Goal: Task Accomplishment & Management: Complete application form

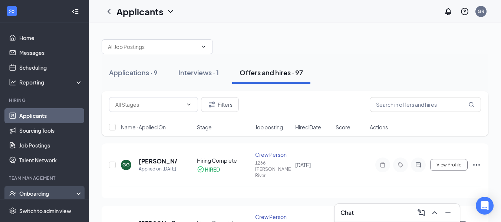
click at [51, 194] on div "Onboarding" at bounding box center [47, 193] width 57 height 7
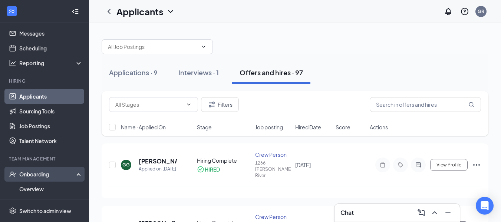
scroll to position [37, 0]
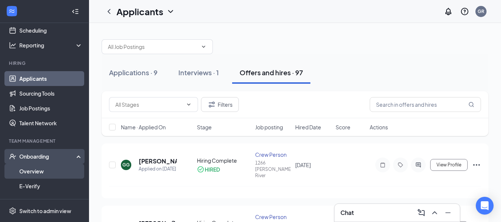
click at [44, 170] on link "Overview" at bounding box center [50, 171] width 63 height 15
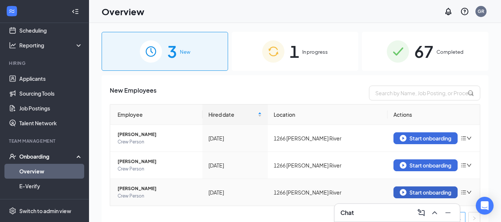
click at [413, 189] on button "Start onboarding" at bounding box center [426, 193] width 64 height 12
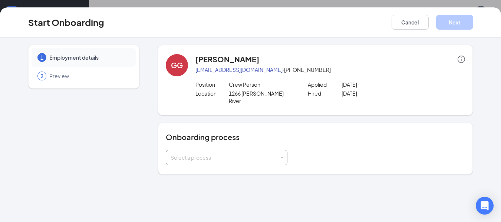
click at [223, 150] on div "Select a process" at bounding box center [227, 157] width 112 height 15
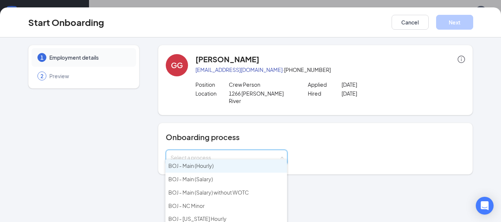
click at [220, 162] on li "BOJ - Main (Hourly)" at bounding box center [226, 166] width 122 height 13
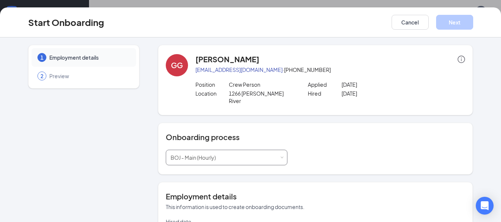
scroll to position [65, 0]
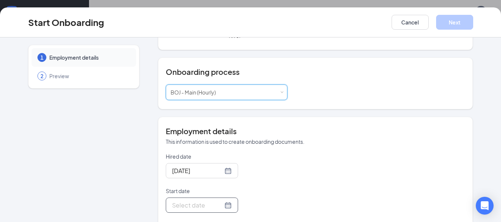
click at [205, 201] on input "Start date" at bounding box center [197, 205] width 51 height 9
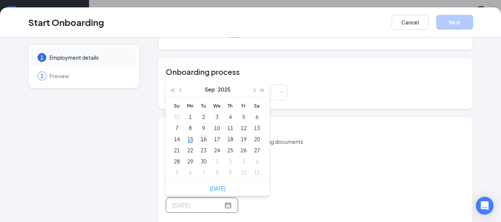
type input "[DATE]"
click at [201, 135] on div "16" at bounding box center [203, 139] width 9 height 9
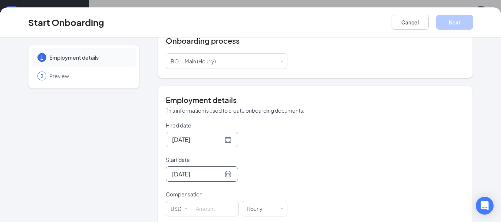
scroll to position [140, 0]
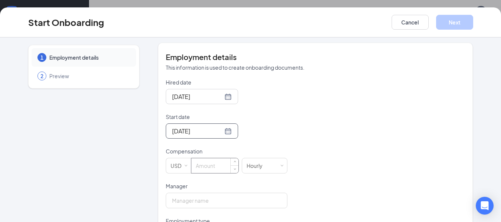
click at [211, 158] on input at bounding box center [214, 165] width 47 height 15
type input "16"
click at [213, 194] on input "Manager" at bounding box center [227, 201] width 122 height 16
click at [200, 199] on input "Manager" at bounding box center [227, 201] width 122 height 16
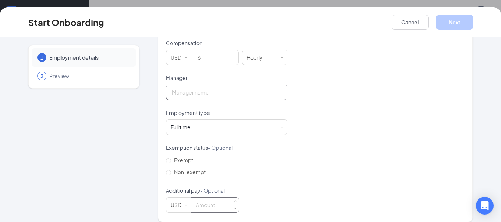
type input "[PERSON_NAME]"
click at [465, 16] on button "Next" at bounding box center [454, 22] width 37 height 15
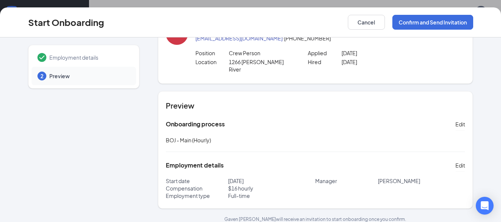
scroll to position [32, 0]
click at [421, 21] on button "Confirm and Send Invitation" at bounding box center [433, 22] width 81 height 15
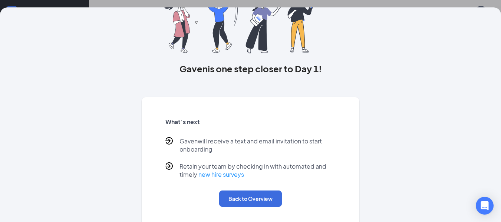
scroll to position [72, 0]
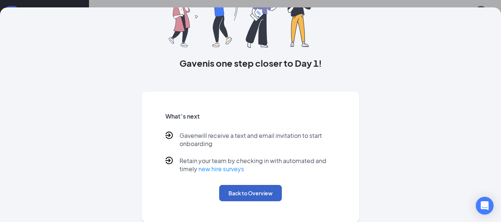
click at [258, 188] on button "Back to Overview" at bounding box center [250, 193] width 63 height 16
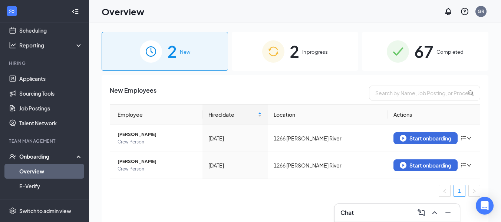
click at [308, 58] on div "2 In progress" at bounding box center [295, 51] width 127 height 39
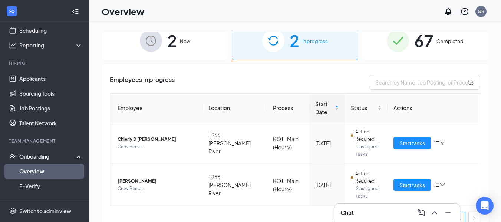
scroll to position [20, 0]
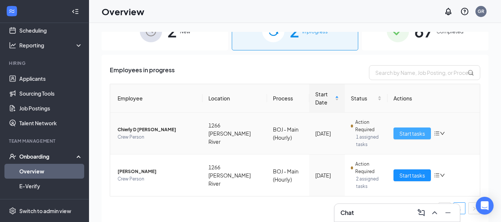
click at [401, 134] on span "Start tasks" at bounding box center [413, 133] width 26 height 8
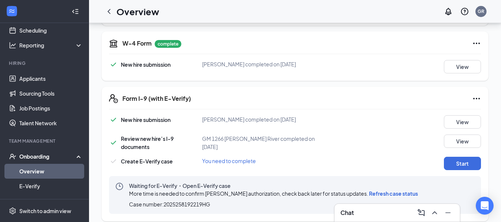
scroll to position [186, 0]
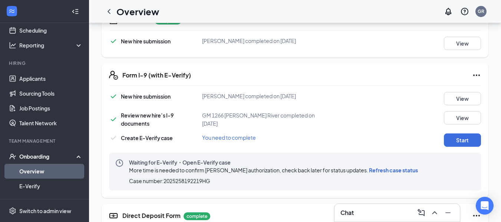
click at [468, 141] on div "New hire submission [PERSON_NAME] completed on [DATE] View Review new hire’s I-…" at bounding box center [295, 141] width 372 height 99
click at [205, 166] on span "Waiting for E-Verify・Open E-Verify case" at bounding box center [275, 162] width 292 height 7
click at [195, 185] on span "Case number: 2025258192219HG" at bounding box center [169, 180] width 81 height 7
click at [417, 174] on span "Refresh case status" at bounding box center [393, 170] width 49 height 7
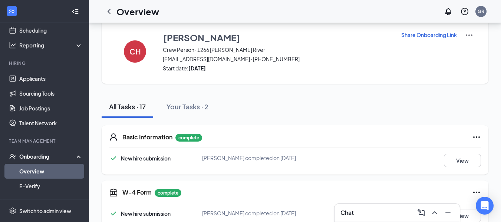
scroll to position [0, 0]
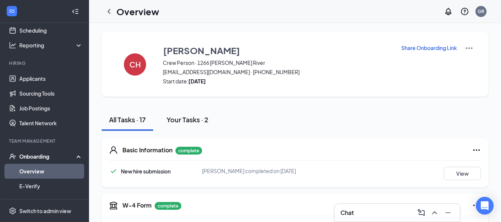
click at [190, 115] on button "Your Tasks · 2" at bounding box center [187, 120] width 57 height 22
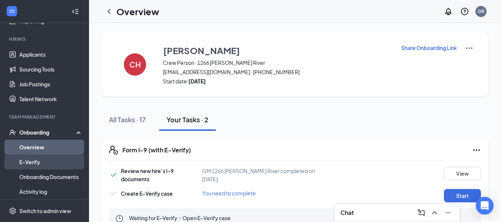
scroll to position [74, 0]
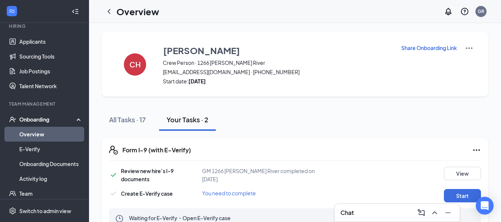
click at [49, 116] on div "Onboarding" at bounding box center [47, 119] width 57 height 7
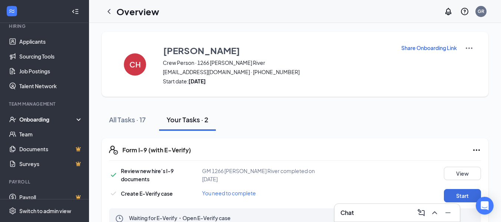
click at [49, 117] on div "Onboarding" at bounding box center [47, 119] width 57 height 7
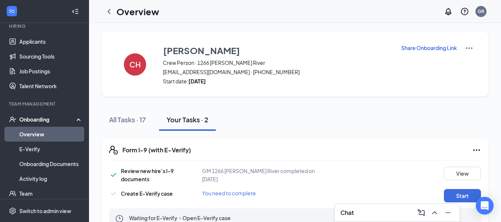
click at [45, 132] on link "Overview" at bounding box center [50, 134] width 63 height 15
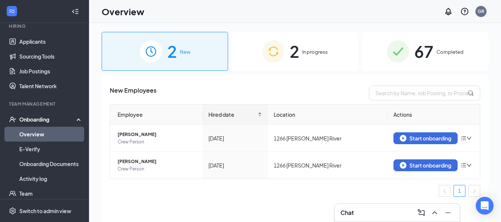
click at [267, 52] on img at bounding box center [273, 51] width 22 height 22
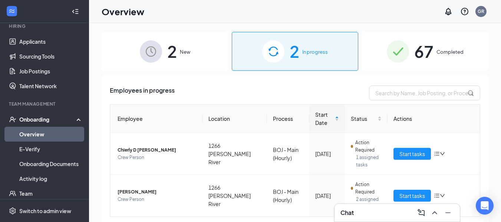
click at [215, 64] on div "2 New" at bounding box center [165, 51] width 127 height 39
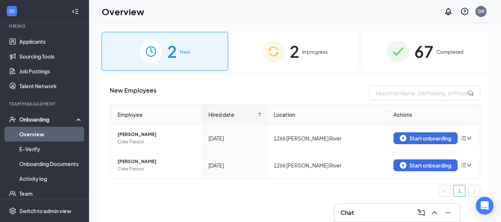
click at [318, 64] on div "2 In progress" at bounding box center [295, 51] width 127 height 39
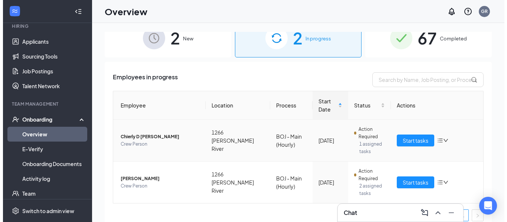
scroll to position [20, 0]
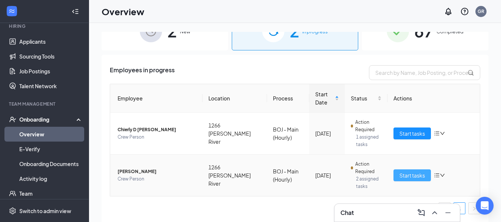
click at [404, 177] on span "Start tasks" at bounding box center [413, 175] width 26 height 8
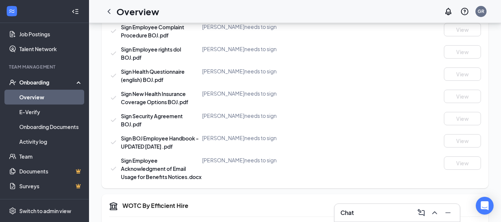
scroll to position [519, 0]
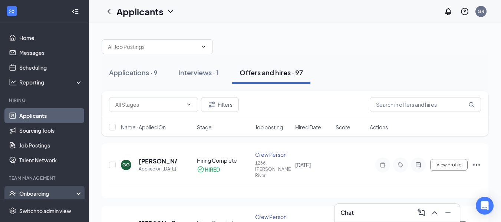
click at [37, 193] on div "Onboarding" at bounding box center [47, 193] width 57 height 7
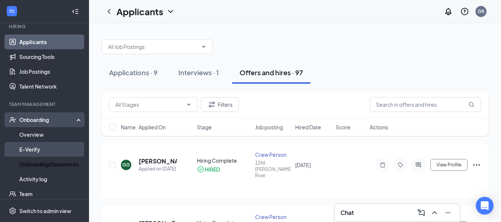
scroll to position [74, 0]
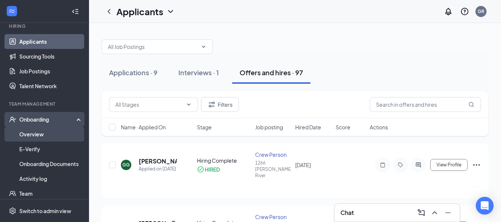
click at [55, 135] on link "Overview" at bounding box center [50, 134] width 63 height 15
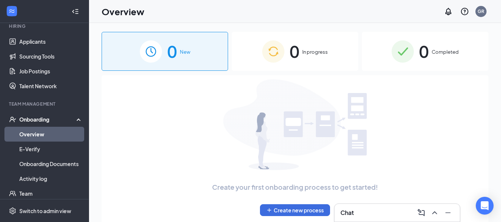
click at [297, 59] on span "0" at bounding box center [295, 52] width 10 height 26
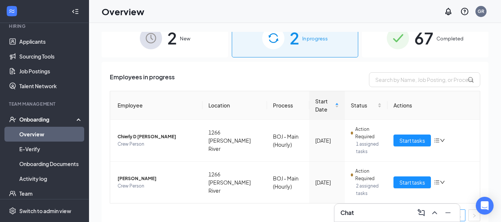
scroll to position [20, 0]
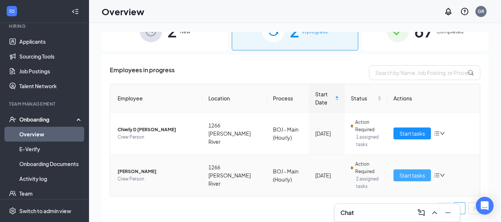
click at [394, 175] on button "Start tasks" at bounding box center [412, 176] width 37 height 12
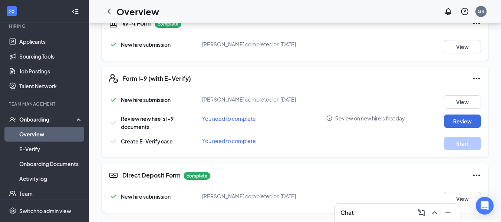
scroll to position [186, 0]
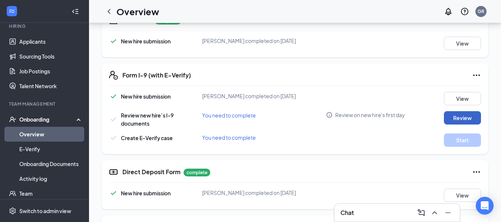
click at [475, 120] on button "Review" at bounding box center [462, 117] width 37 height 13
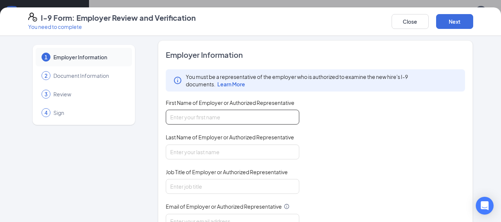
scroll to position [0, 0]
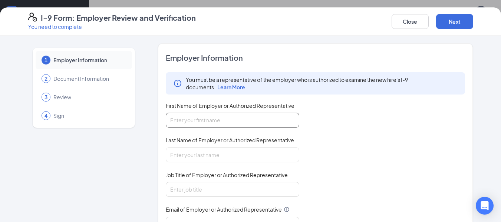
click at [222, 116] on input "First Name of Employer or Authorized Representative" at bounding box center [233, 120] width 134 height 15
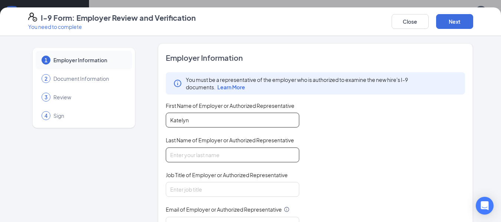
type input "Katelyn"
click at [248, 159] on input "Last Name of Employer or Authorized Representative" at bounding box center [233, 155] width 134 height 15
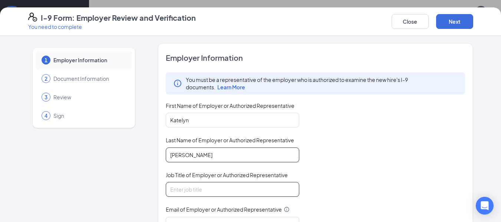
type input "Stumpf"
click at [236, 190] on input "Job Title of Employer or Authorized Representative" at bounding box center [233, 189] width 134 height 15
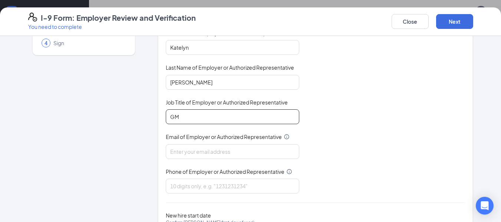
scroll to position [74, 0]
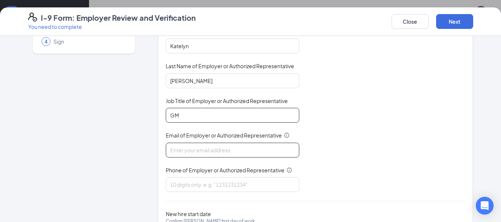
type input "GM"
click at [222, 148] on input "Email of Employer or Authorized Representative" at bounding box center [233, 150] width 134 height 15
type input "B"
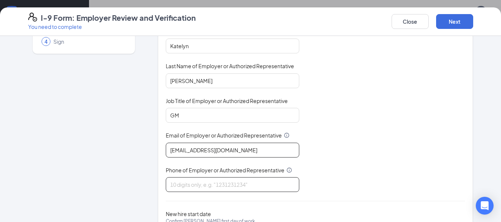
type input "b1266@bocountry.com"
click at [184, 187] on input "Phone of Employer or Authorized Representative" at bounding box center [233, 184] width 134 height 15
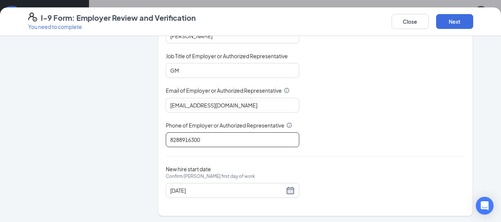
scroll to position [121, 0]
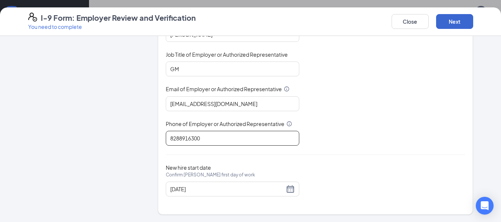
type input "8288916300"
click at [446, 26] on button "Next" at bounding box center [454, 21] width 37 height 15
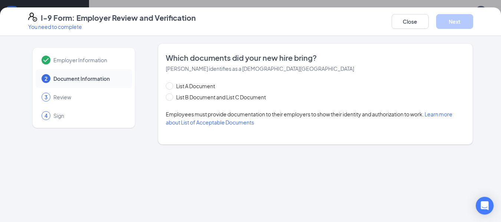
scroll to position [0, 0]
click at [173, 93] on span "List B Document and List C Document" at bounding box center [221, 97] width 96 height 8
click at [171, 94] on input "List B Document and List C Document" at bounding box center [168, 96] width 5 height 5
radio input "true"
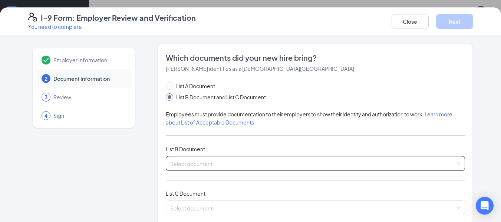
click at [204, 161] on input "search" at bounding box center [313, 162] width 286 height 11
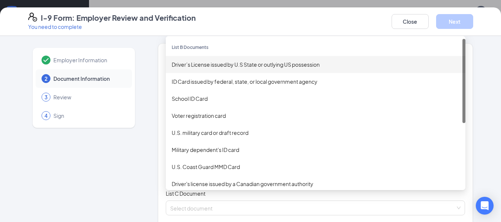
click at [213, 66] on div "Driver’s License issued by U.S State or outlying US possession" at bounding box center [316, 64] width 288 height 8
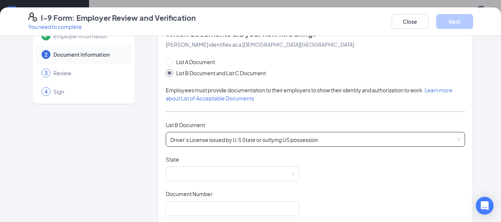
scroll to position [37, 0]
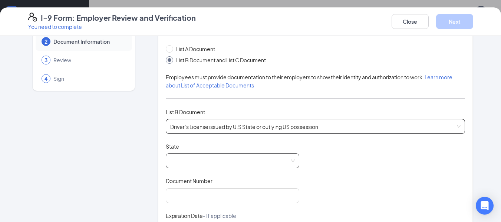
click at [234, 155] on span at bounding box center [232, 161] width 125 height 14
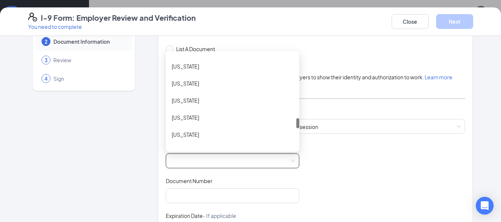
scroll to position [557, 0]
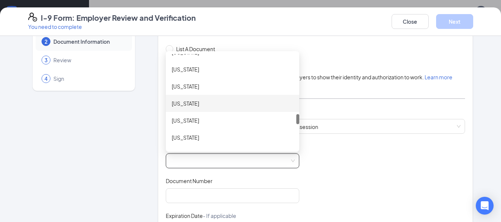
click at [196, 102] on div "North Carolina" at bounding box center [233, 103] width 122 height 8
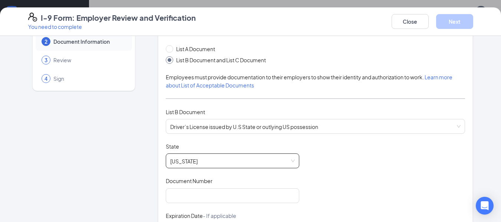
click at [233, 187] on div "Document Number" at bounding box center [233, 182] width 134 height 11
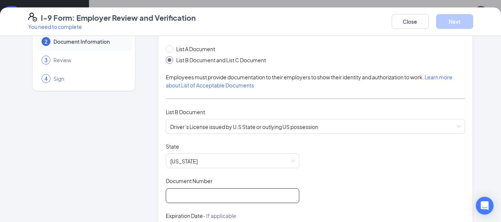
click at [231, 190] on input "Document Number" at bounding box center [233, 195] width 134 height 15
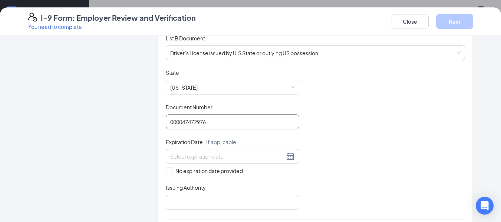
scroll to position [111, 0]
type input "000047472976"
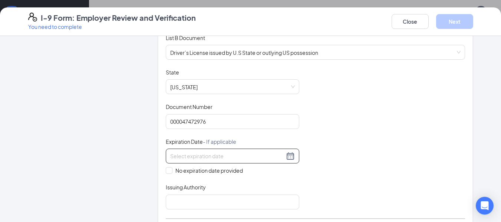
click at [288, 155] on div at bounding box center [232, 156] width 125 height 9
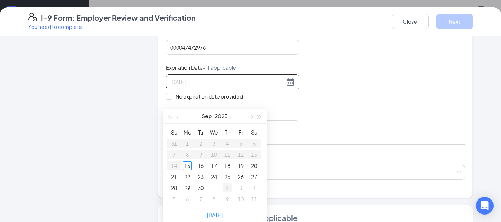
scroll to position [260, 0]
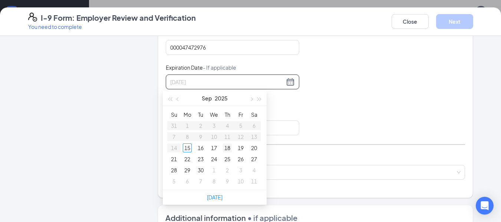
type input "09/18/2025"
click at [258, 98] on span "button" at bounding box center [260, 100] width 4 height 4
click at [180, 102] on button "button" at bounding box center [178, 98] width 8 height 15
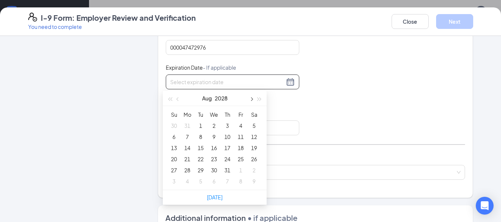
click at [250, 100] on span "button" at bounding box center [251, 100] width 4 height 4
type input "10/04/2028"
type input "10/05/2028"
click at [250, 97] on button "button" at bounding box center [251, 98] width 8 height 15
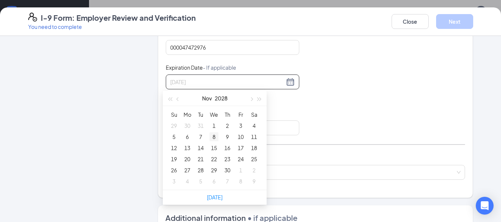
type input "11/08/2028"
click at [211, 138] on div "8" at bounding box center [214, 136] width 9 height 9
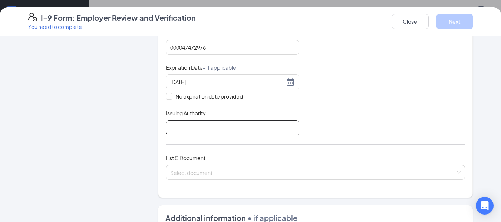
click at [240, 131] on input "Issuing Authority" at bounding box center [233, 128] width 134 height 15
type input "ncdmv"
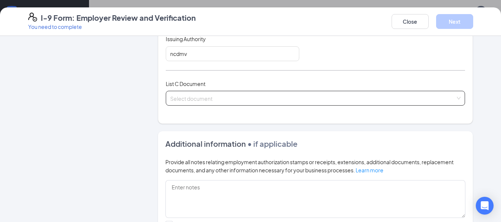
click at [243, 95] on input "search" at bounding box center [313, 96] width 286 height 11
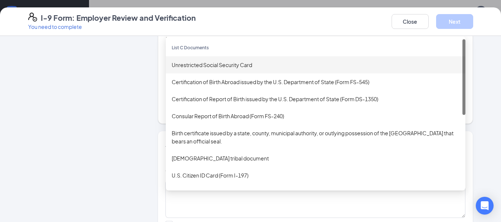
click at [234, 63] on div "Unrestricted Social Security Card" at bounding box center [316, 65] width 288 height 8
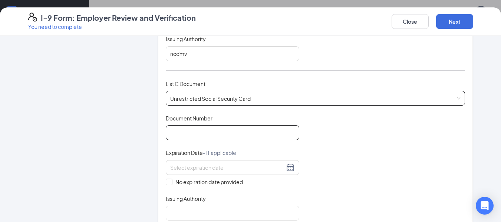
scroll to position [297, 0]
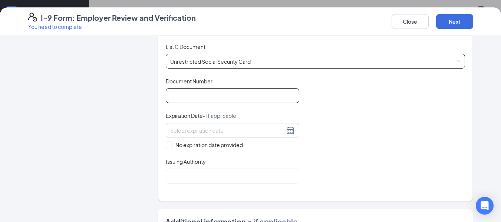
click at [245, 102] on input "Document Number" at bounding box center [233, 95] width 134 height 15
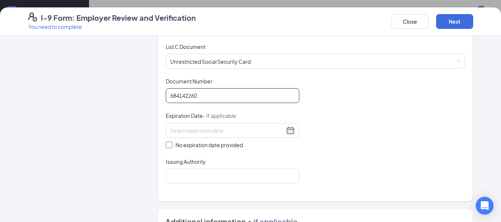
type input "684142260"
drag, startPoint x: 164, startPoint y: 144, endPoint x: 237, endPoint y: 132, distance: 73.3
click at [166, 144] on input "No expiration date provided" at bounding box center [168, 144] width 5 height 5
checkbox input "true"
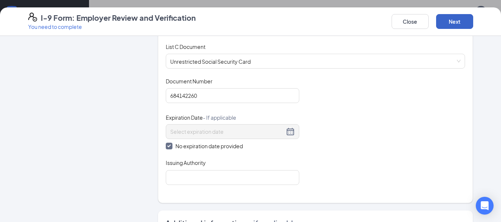
click at [454, 18] on button "Next" at bounding box center [454, 21] width 37 height 15
click at [238, 182] on input "Issuing Authority" at bounding box center [233, 177] width 134 height 15
type input "Social Security"
click at [463, 19] on button "Next" at bounding box center [454, 21] width 37 height 15
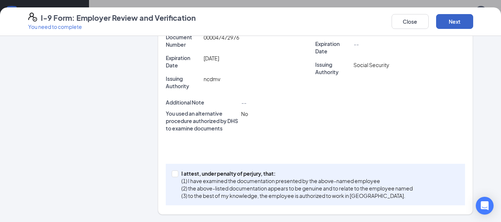
scroll to position [240, 0]
click at [168, 176] on div "I attest, under penalty of perjury, that: (1) I have examined the documentation…" at bounding box center [316, 185] width 300 height 42
click at [174, 174] on input "I attest, under penalty of perjury, that: (1) I have examined the documentation…" at bounding box center [174, 173] width 5 height 5
checkbox input "true"
click at [462, 22] on button "Next" at bounding box center [454, 21] width 37 height 15
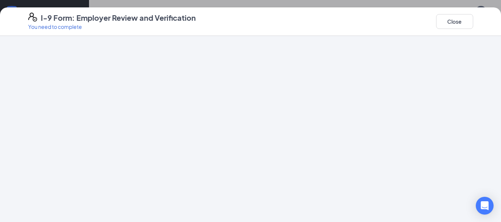
scroll to position [0, 0]
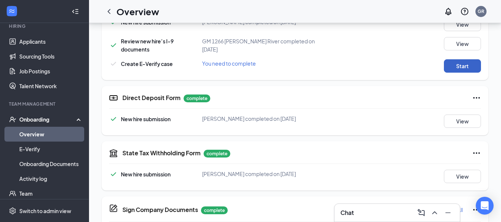
click at [450, 63] on button "Start" at bounding box center [462, 65] width 37 height 13
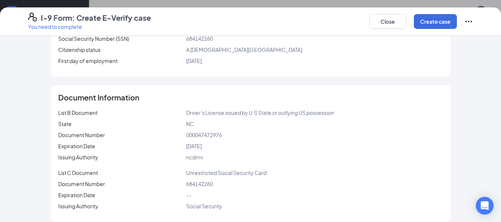
scroll to position [145, 0]
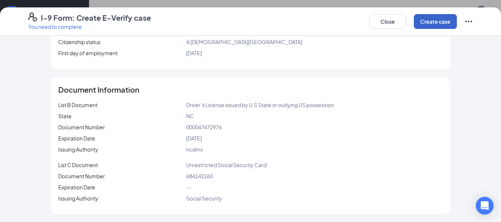
click at [430, 21] on button "Create case" at bounding box center [435, 21] width 43 height 15
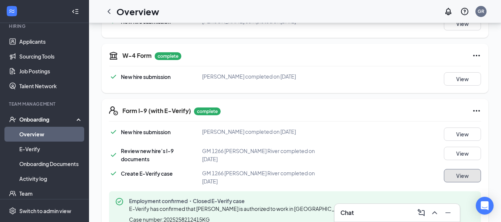
scroll to position [148, 0]
